Goal: Information Seeking & Learning: Learn about a topic

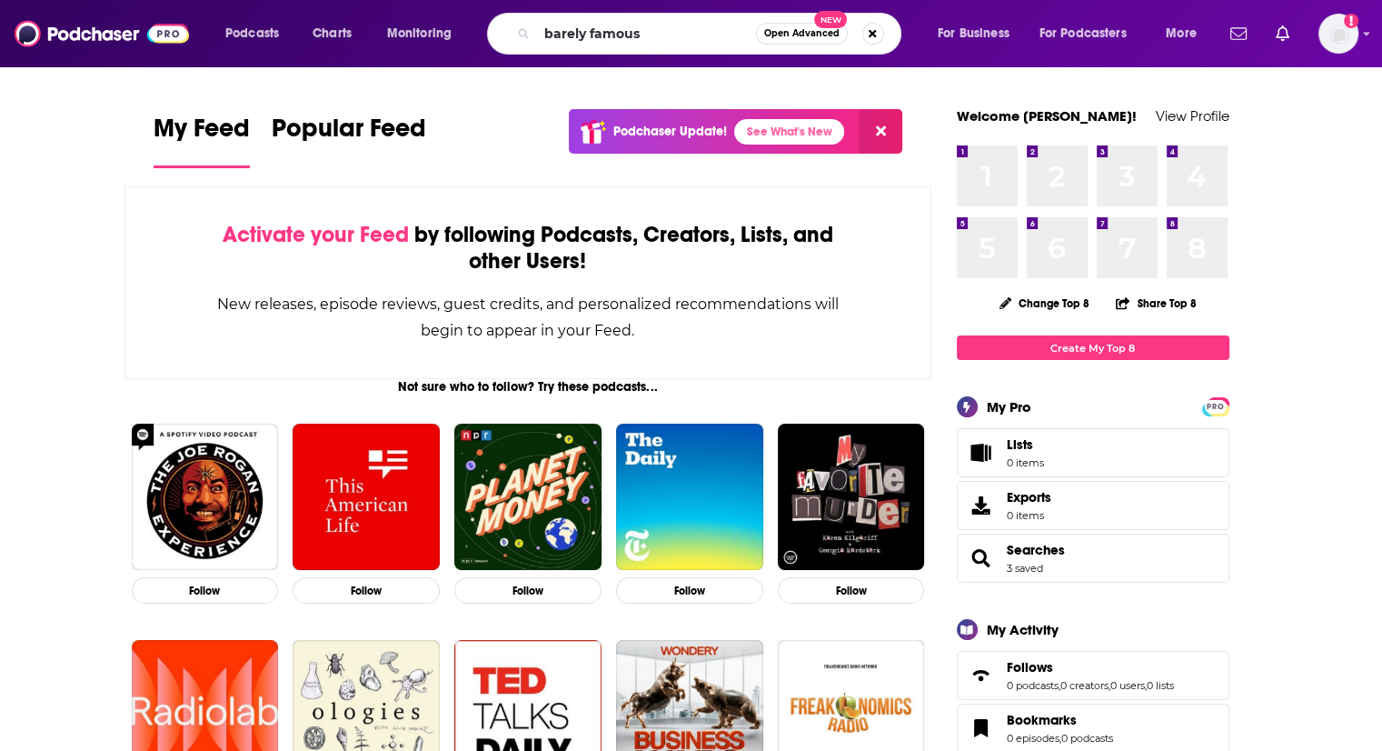
type input "barely famous"
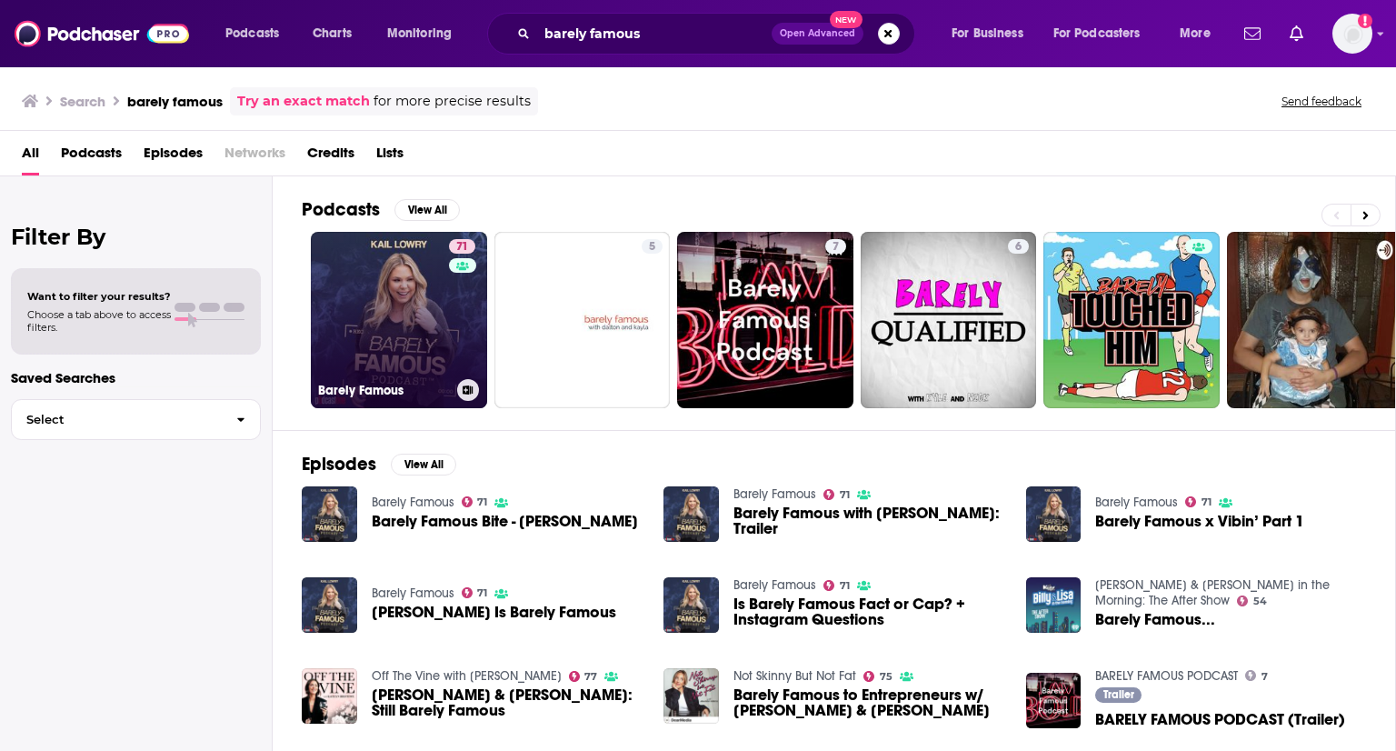
click at [378, 363] on link "71 Barely Famous" at bounding box center [399, 320] width 176 height 176
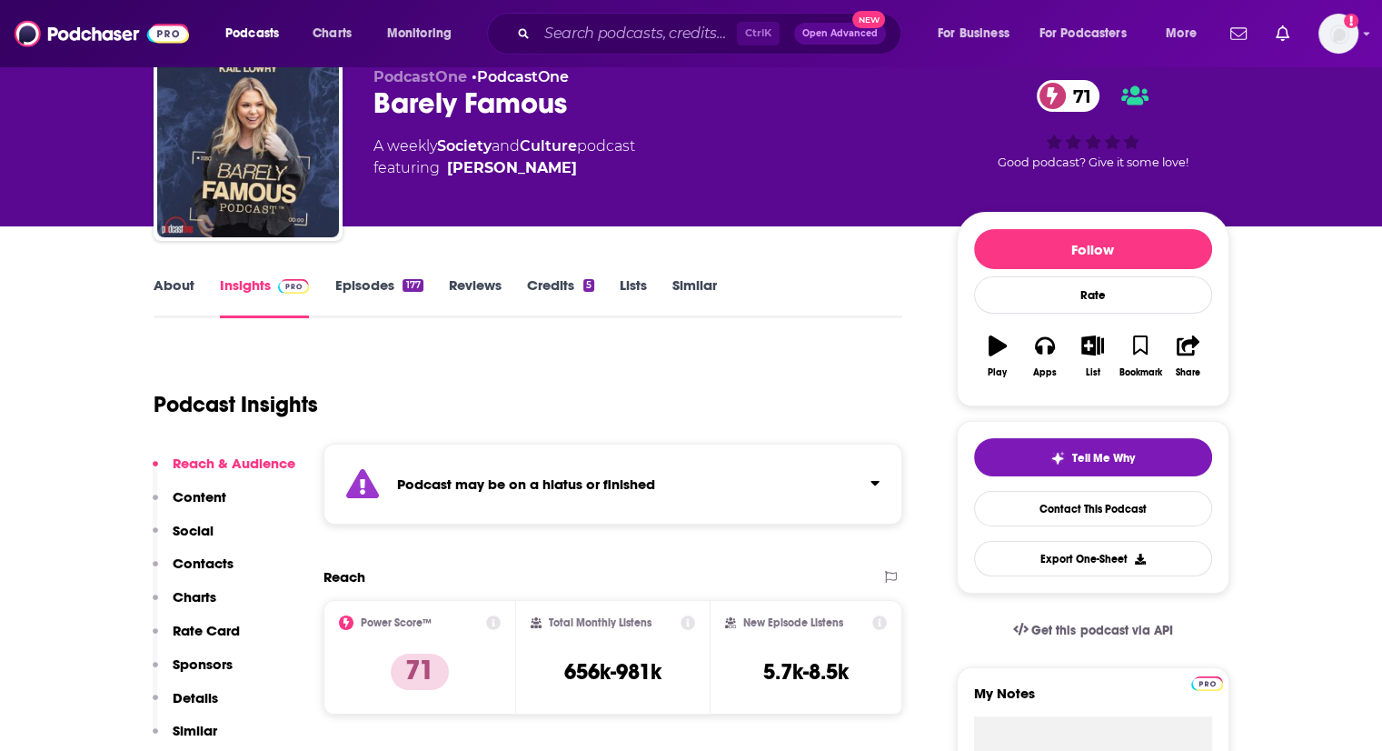
scroll to position [91, 0]
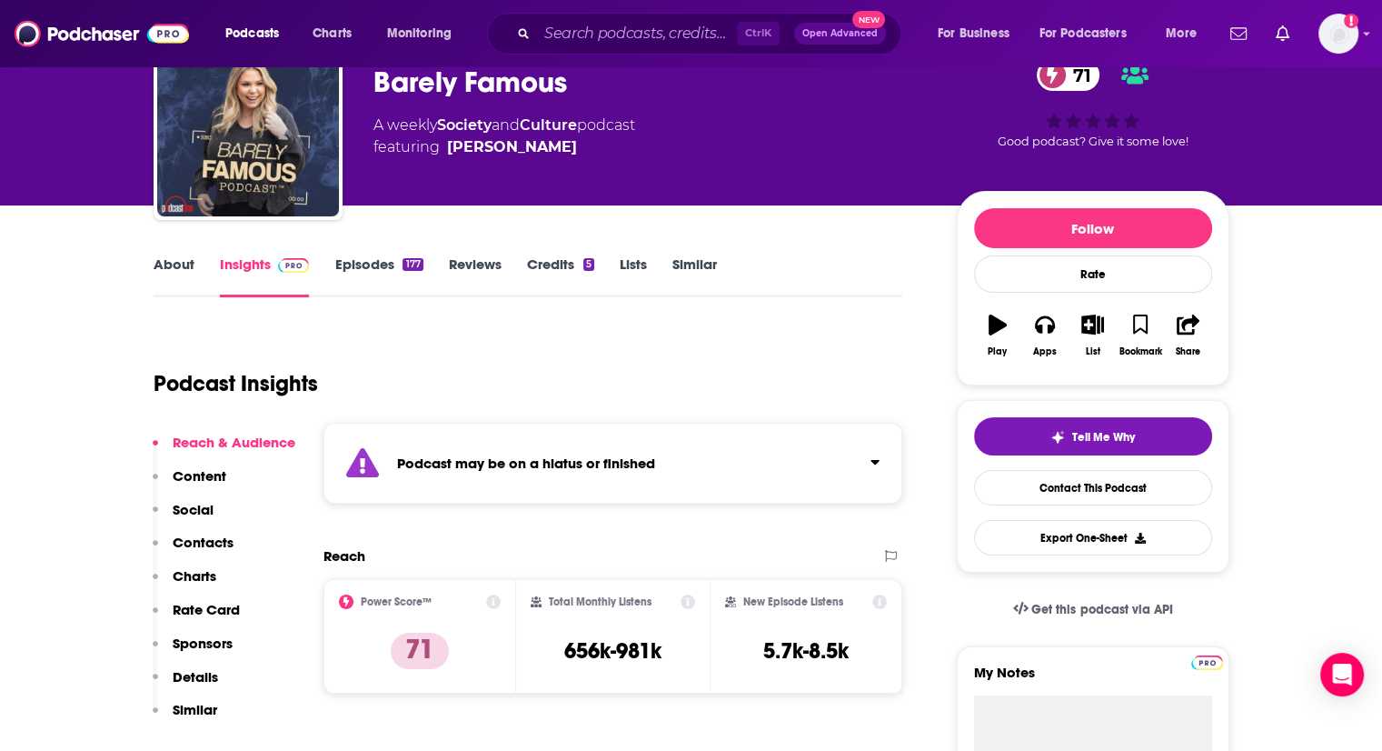
click at [382, 264] on link "Episodes 177" at bounding box center [378, 276] width 88 height 42
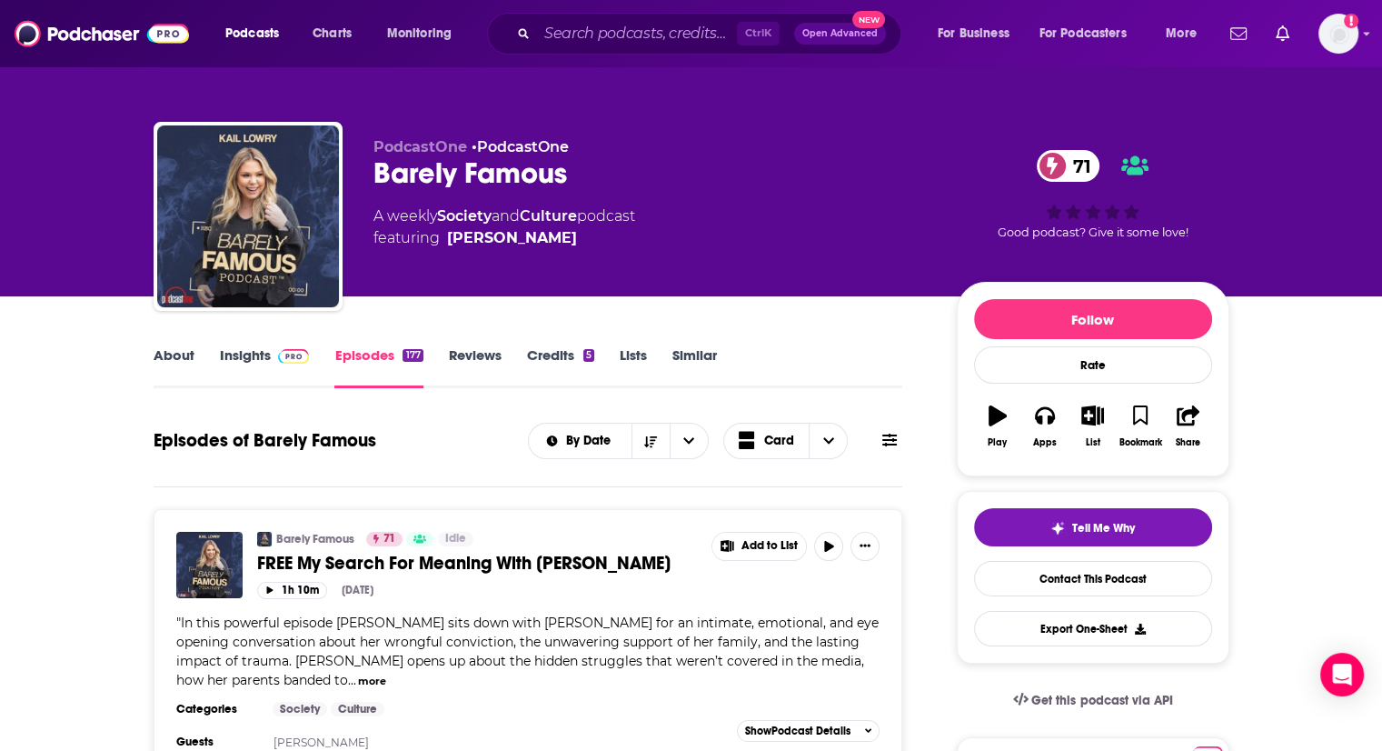
click at [264, 362] on link "Insights" at bounding box center [265, 367] width 90 height 42
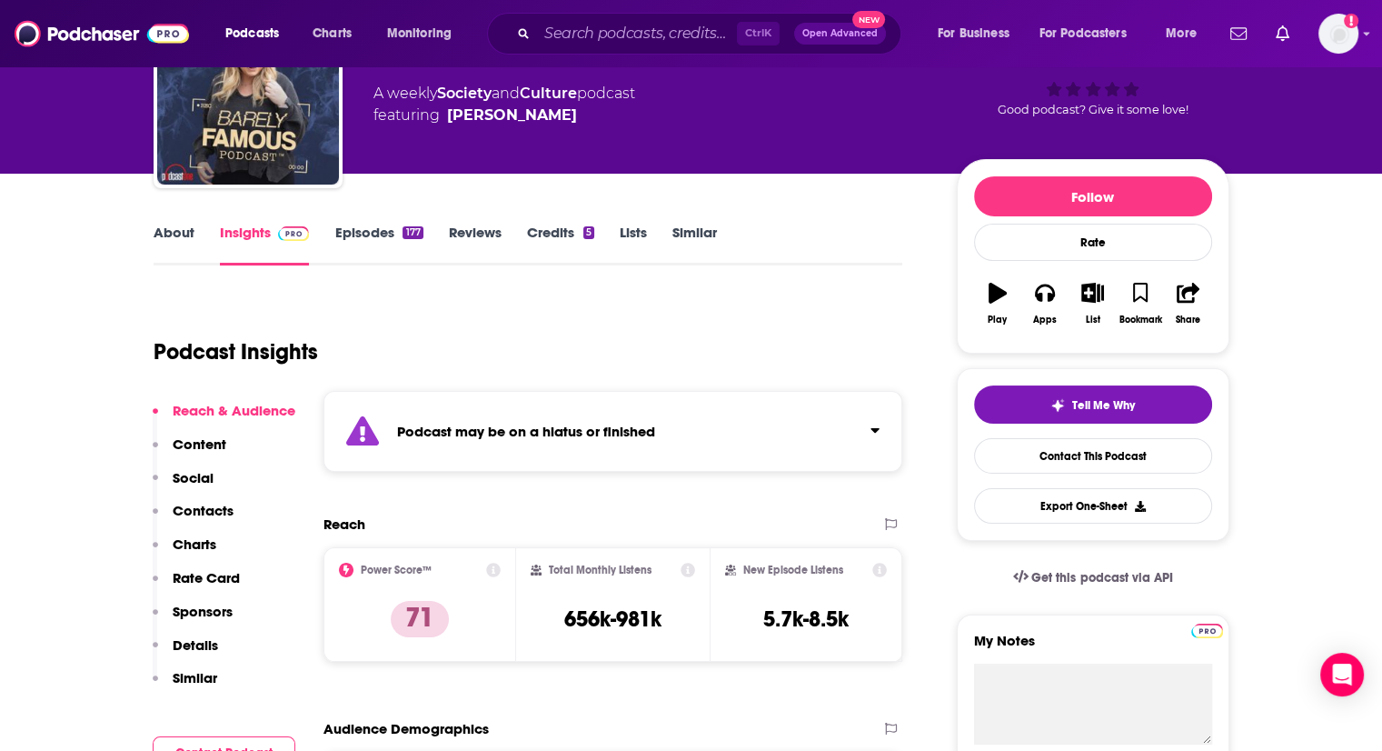
scroll to position [182, 0]
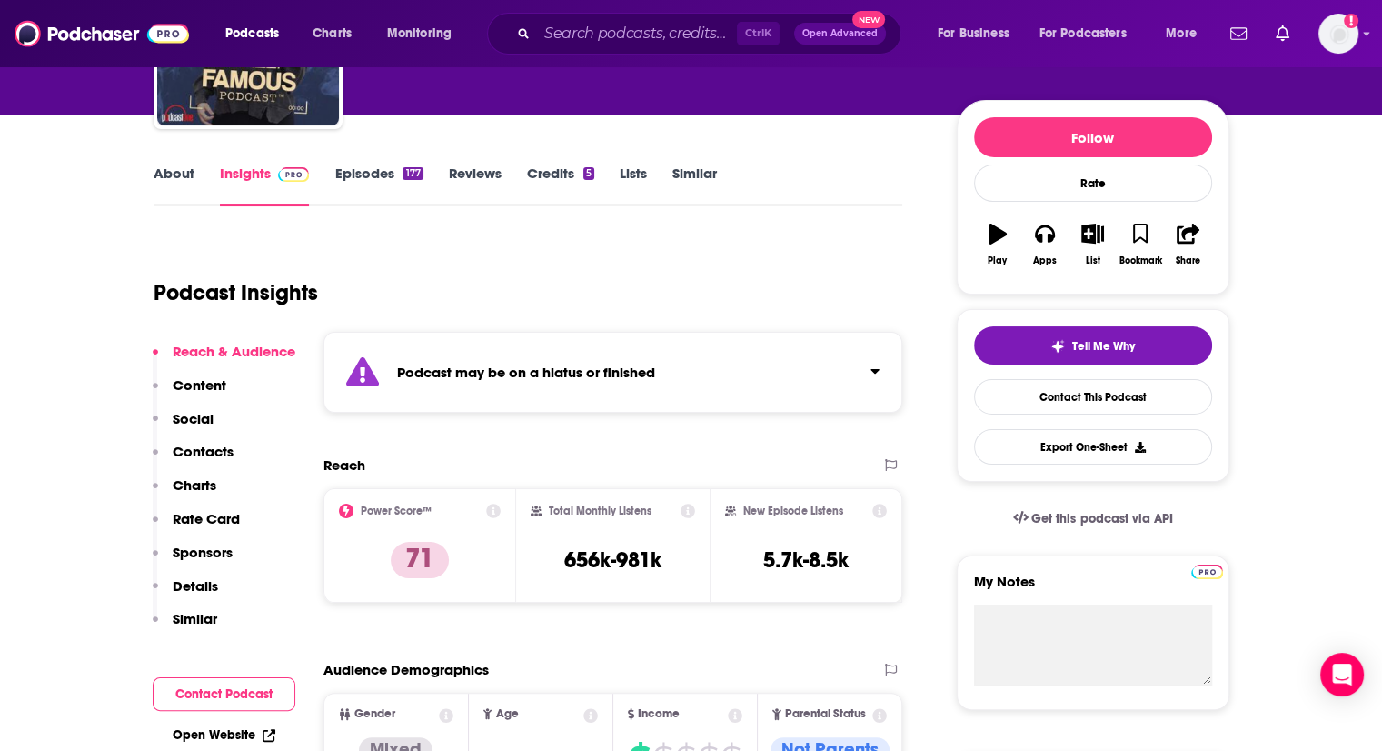
click at [681, 511] on icon at bounding box center [688, 510] width 15 height 15
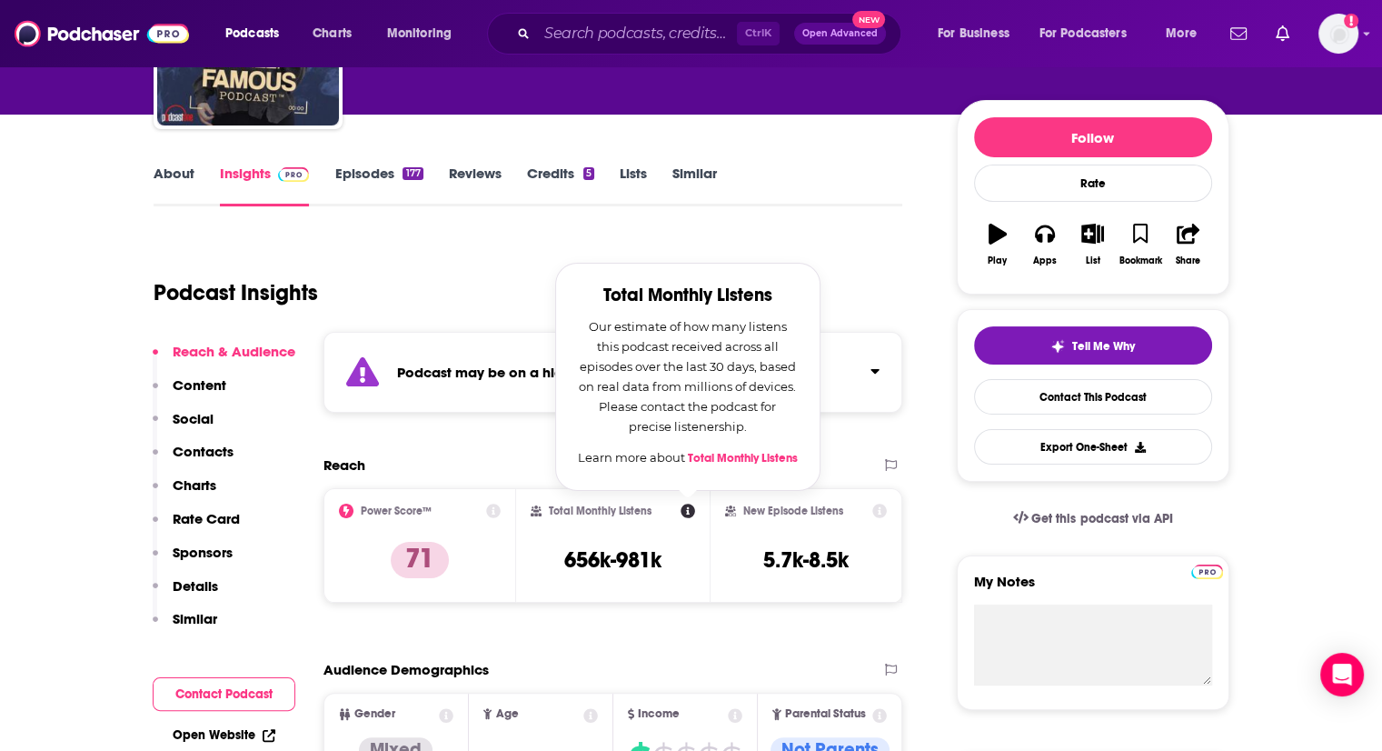
click at [875, 508] on icon at bounding box center [880, 510] width 15 height 15
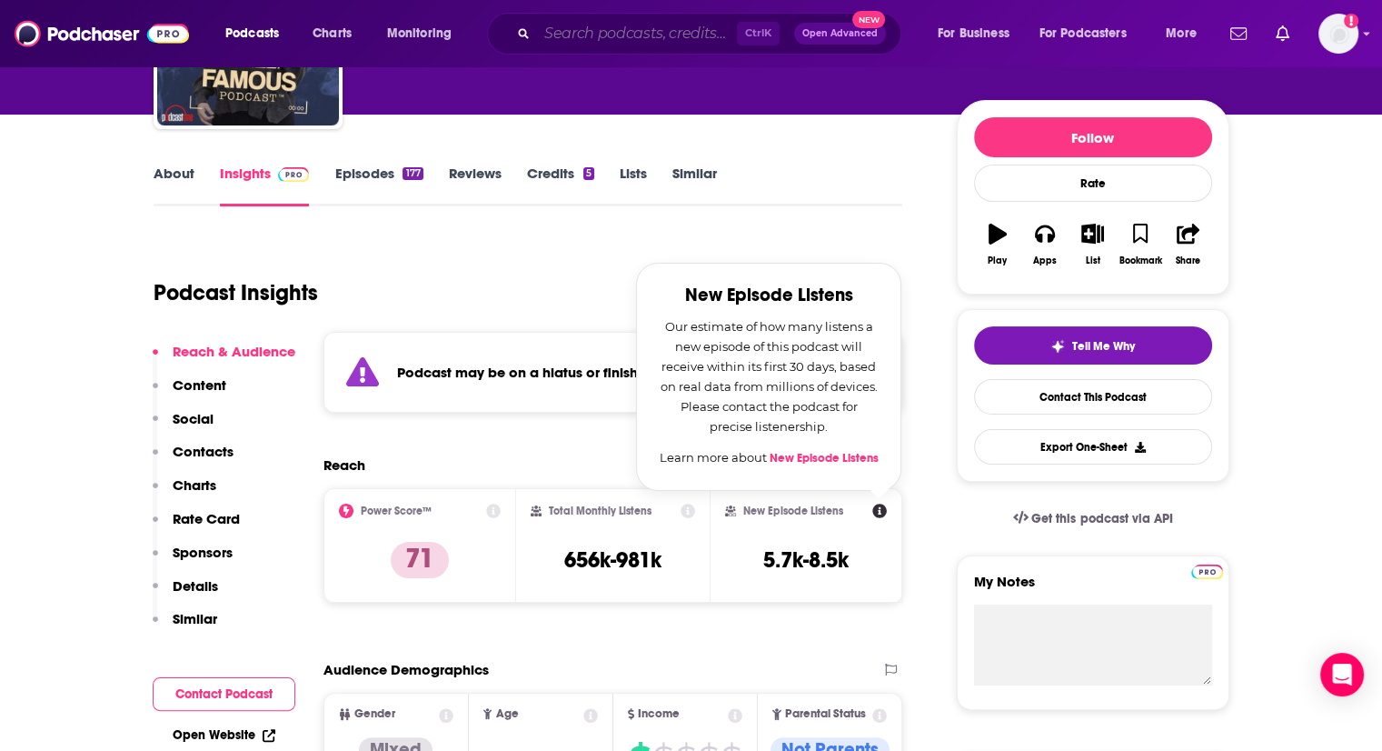
click at [587, 41] on input "Search podcasts, credits, & more..." at bounding box center [637, 33] width 200 height 29
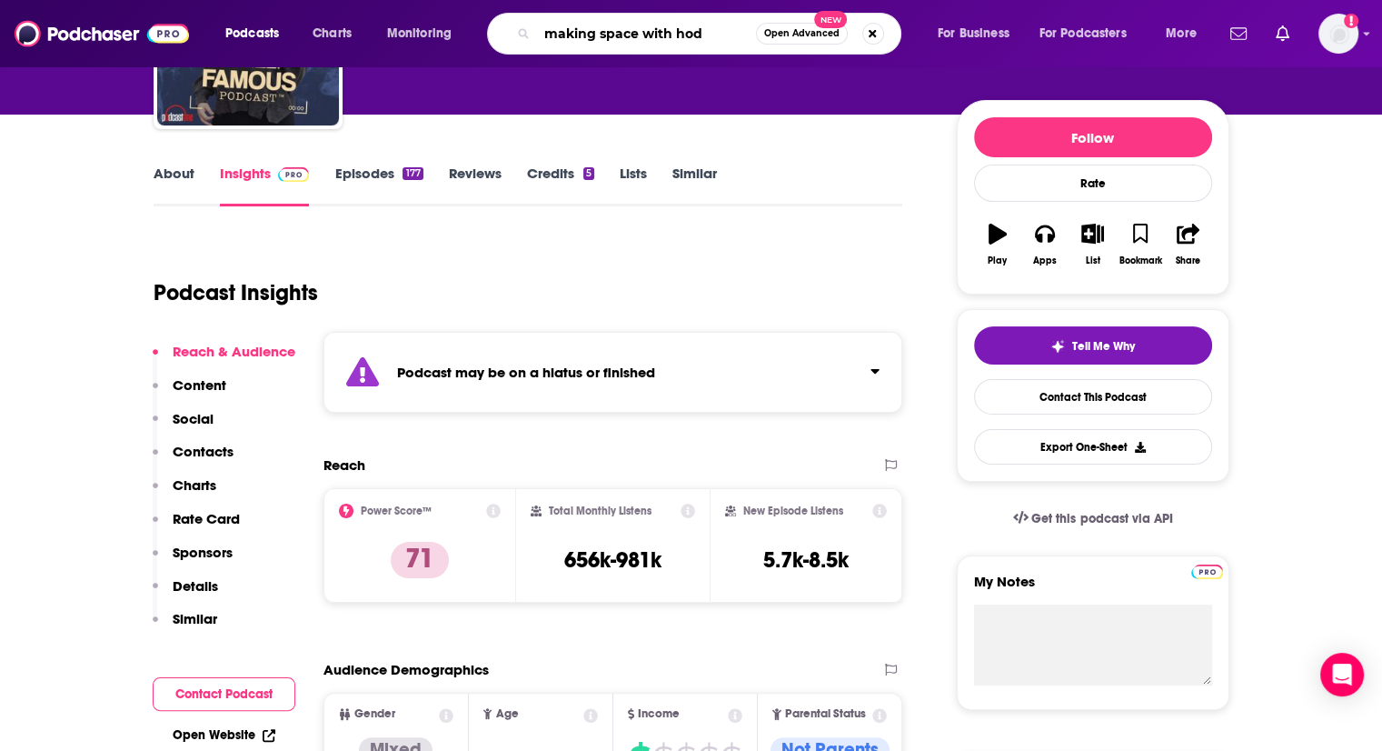
type input "making space with hoda"
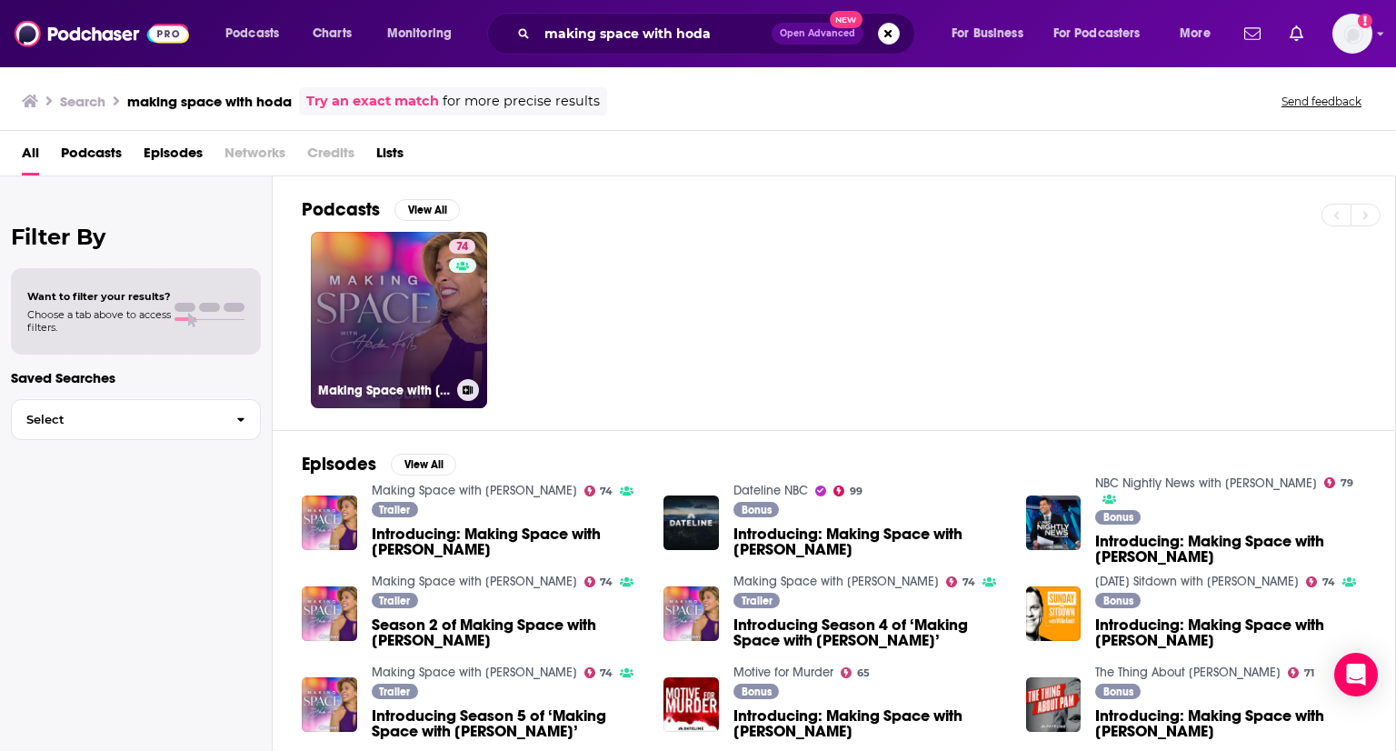
click at [376, 317] on link "74 Making Space with [PERSON_NAME]" at bounding box center [399, 320] width 176 height 176
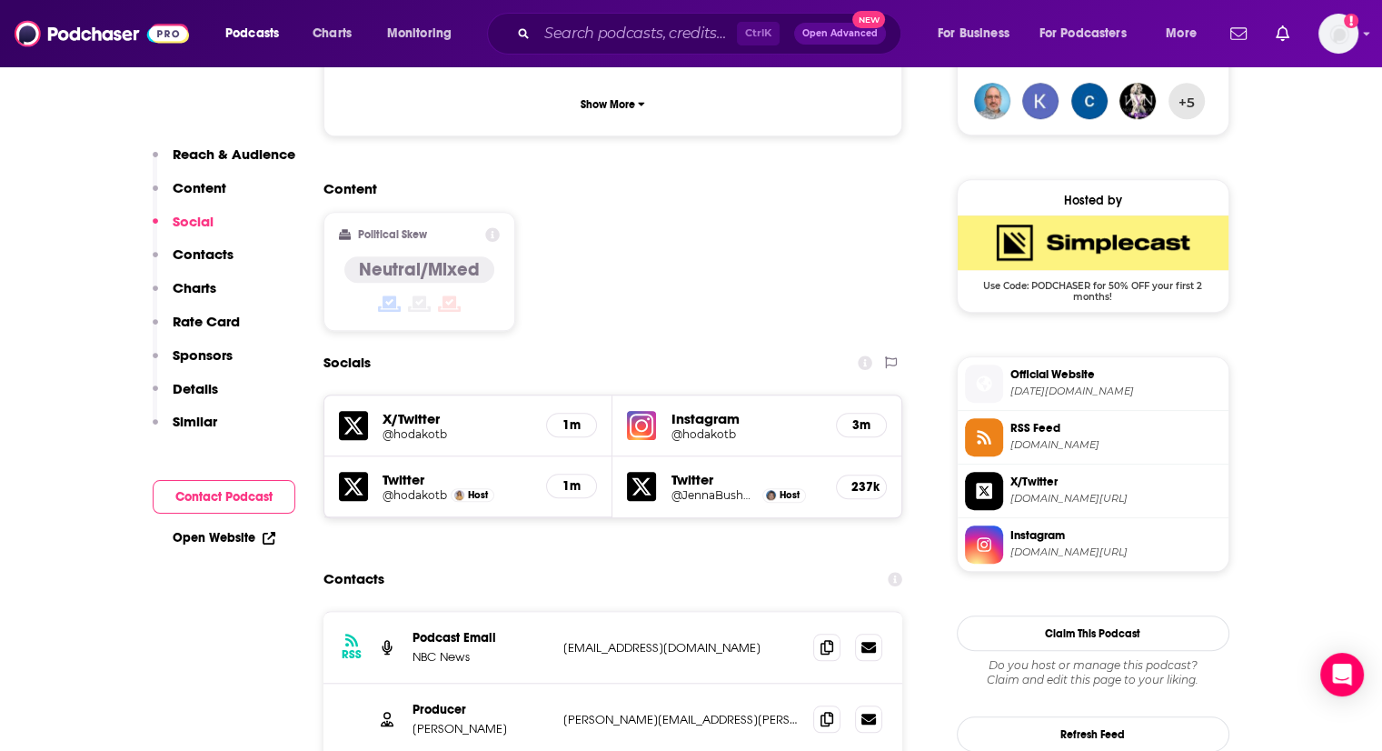
scroll to position [1454, 0]
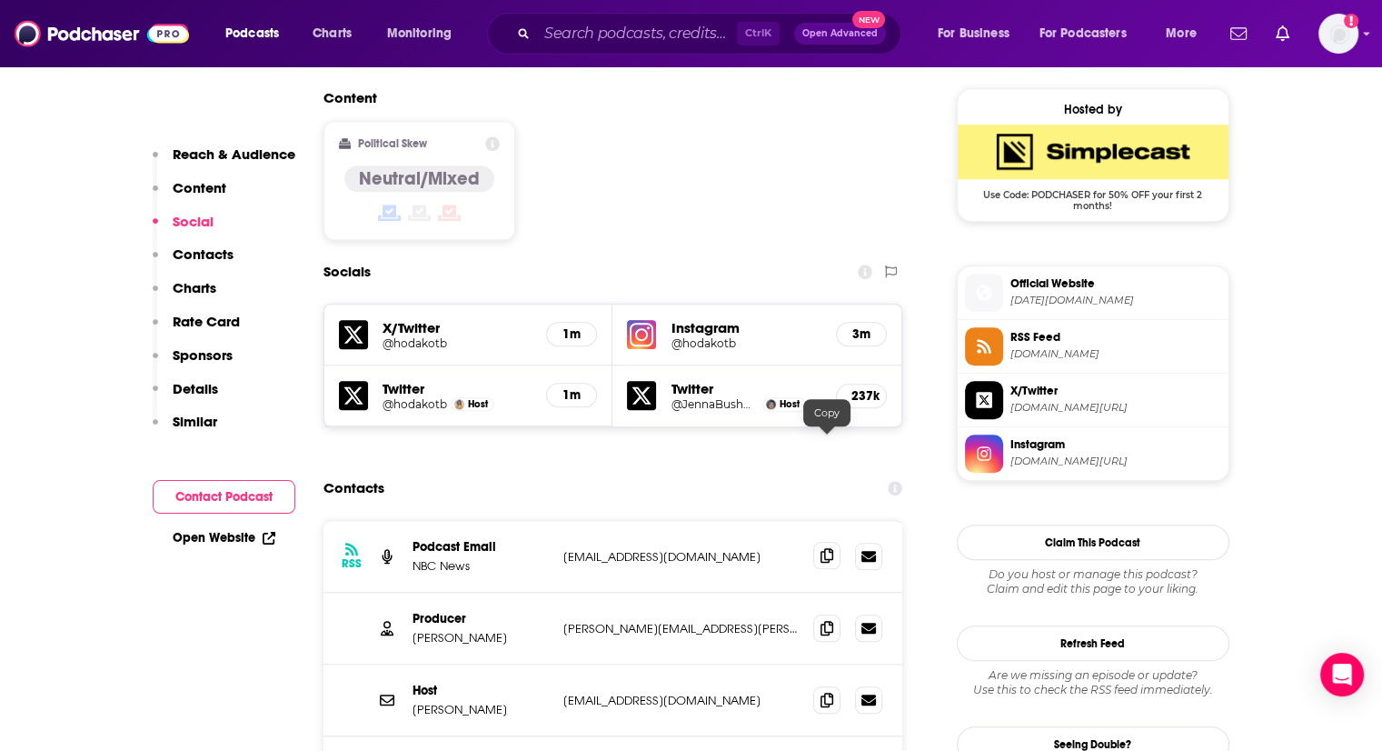
click at [835, 542] on span at bounding box center [826, 555] width 27 height 27
click at [824, 613] on span at bounding box center [826, 626] width 27 height 27
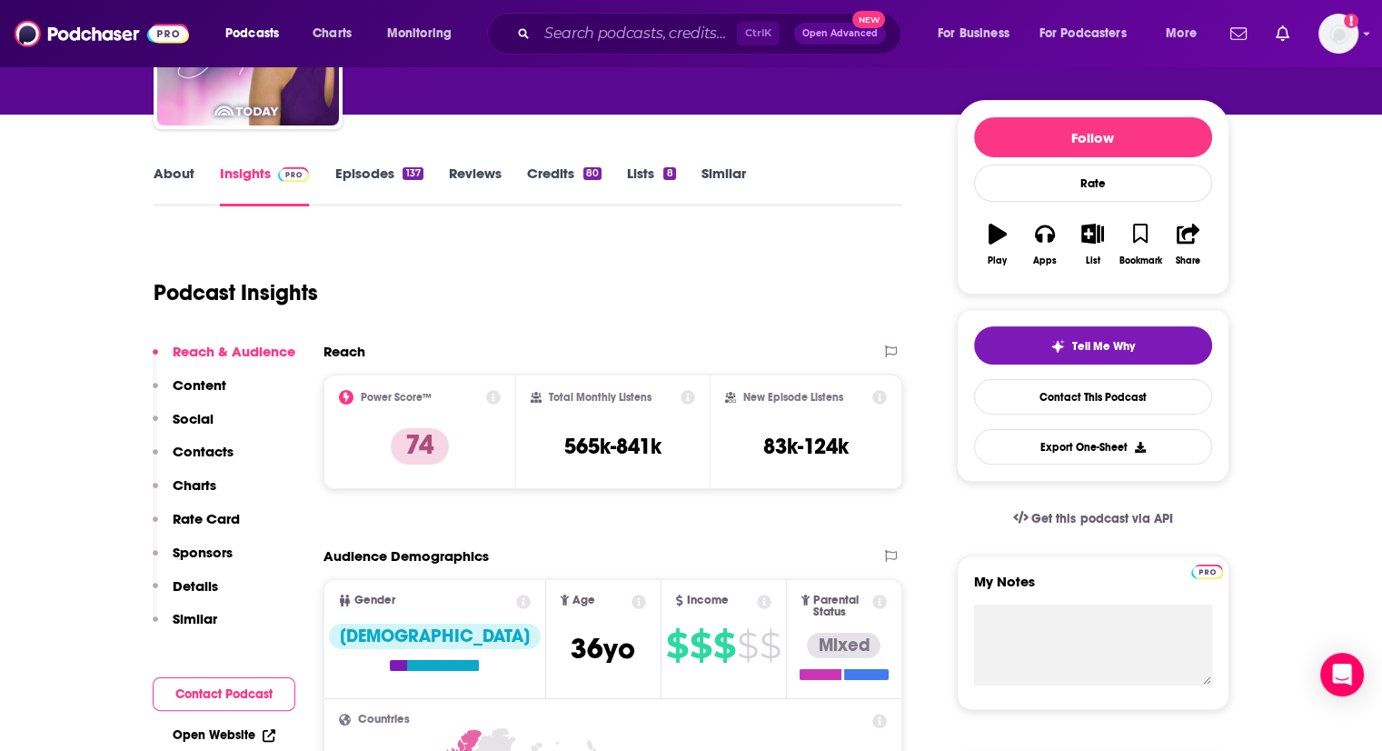
scroll to position [0, 0]
